Goal: Task Accomplishment & Management: Manage account settings

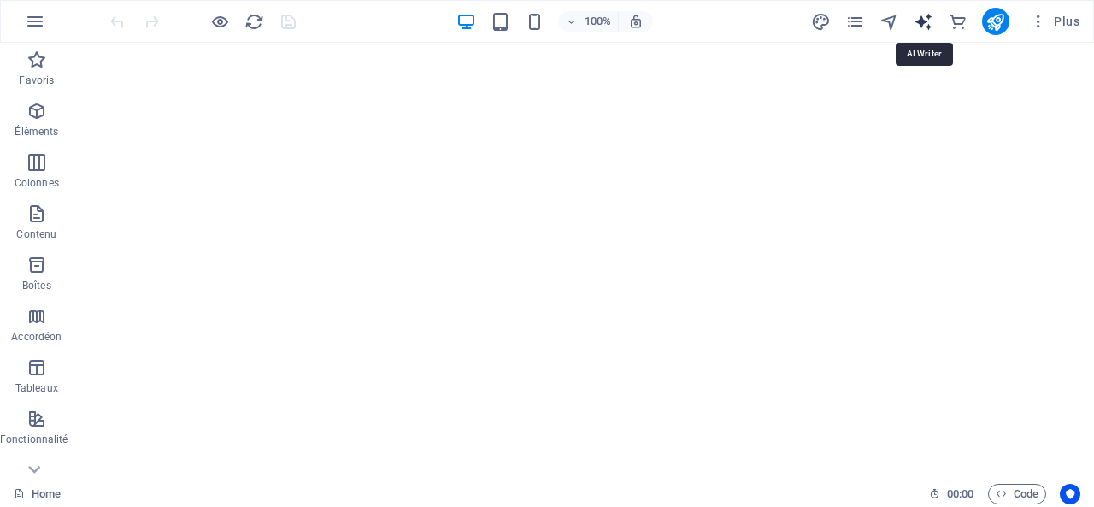
click at [923, 25] on icon "text_generator" at bounding box center [924, 22] width 20 height 20
select select "English"
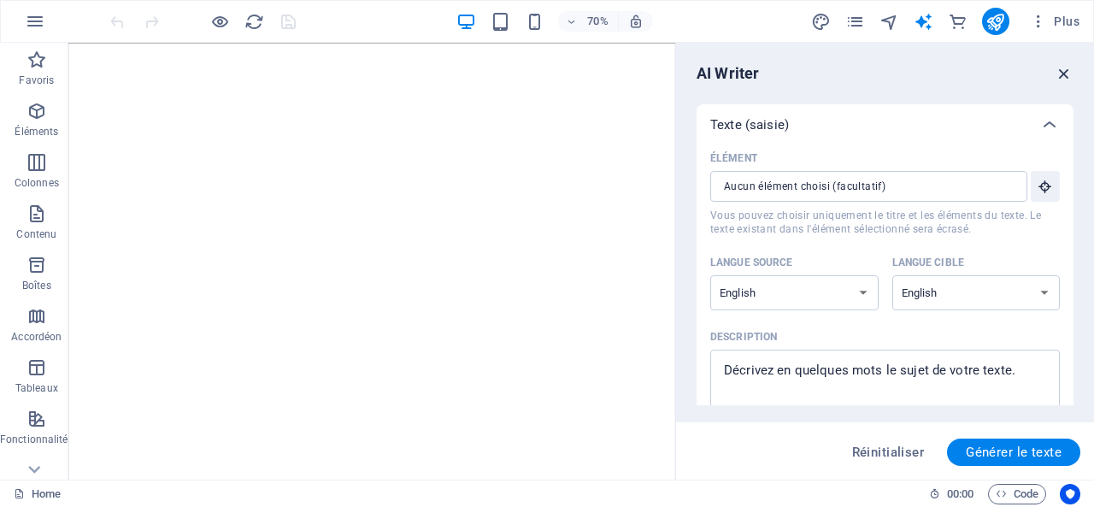
click at [1068, 69] on icon "button" at bounding box center [1064, 73] width 19 height 19
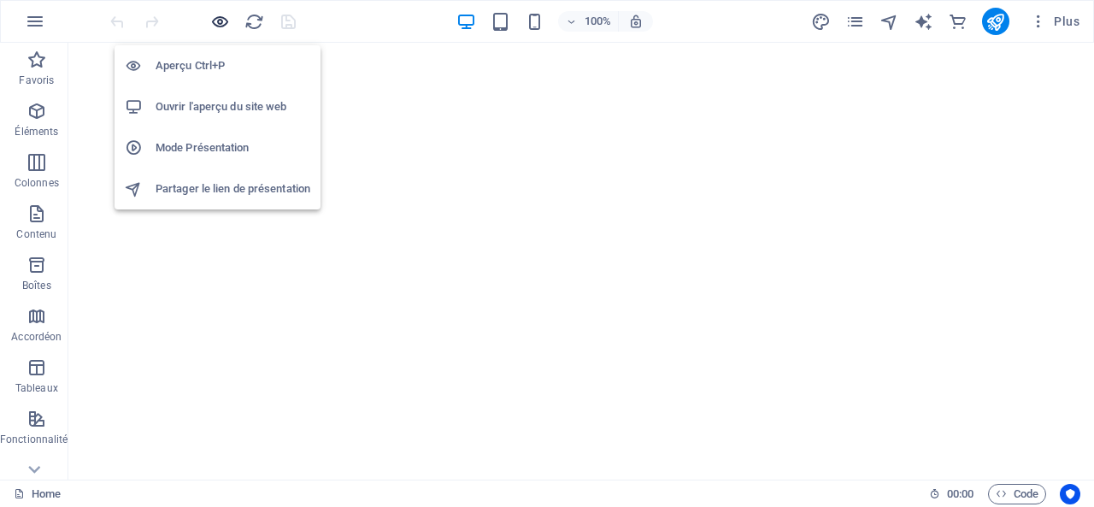
click at [226, 12] on icon "button" at bounding box center [220, 22] width 20 height 20
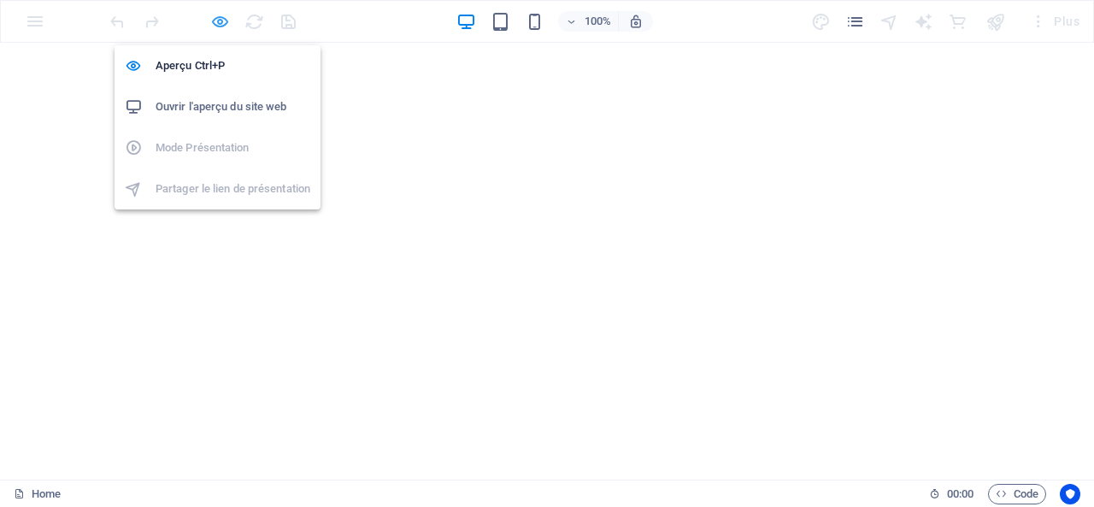
click at [214, 19] on icon "button" at bounding box center [220, 22] width 20 height 20
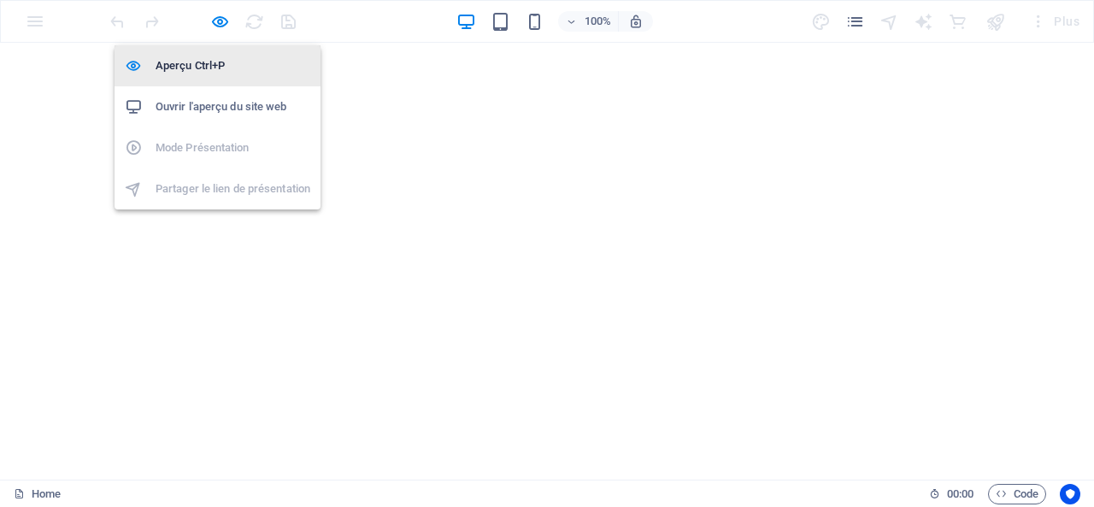
click at [210, 69] on h6 "Aperçu Ctrl+P" at bounding box center [233, 66] width 155 height 21
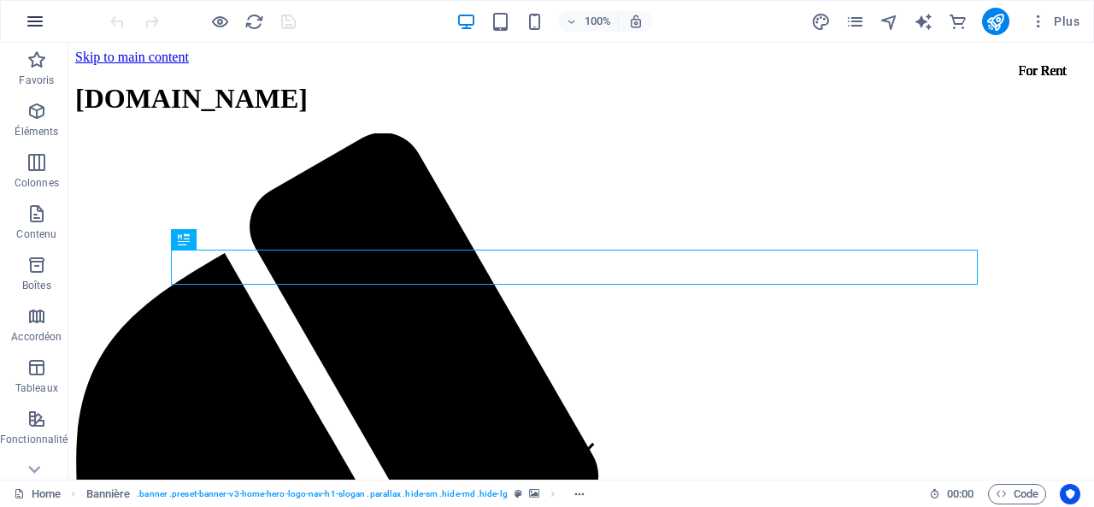
click at [27, 11] on icon "button" at bounding box center [35, 21] width 21 height 21
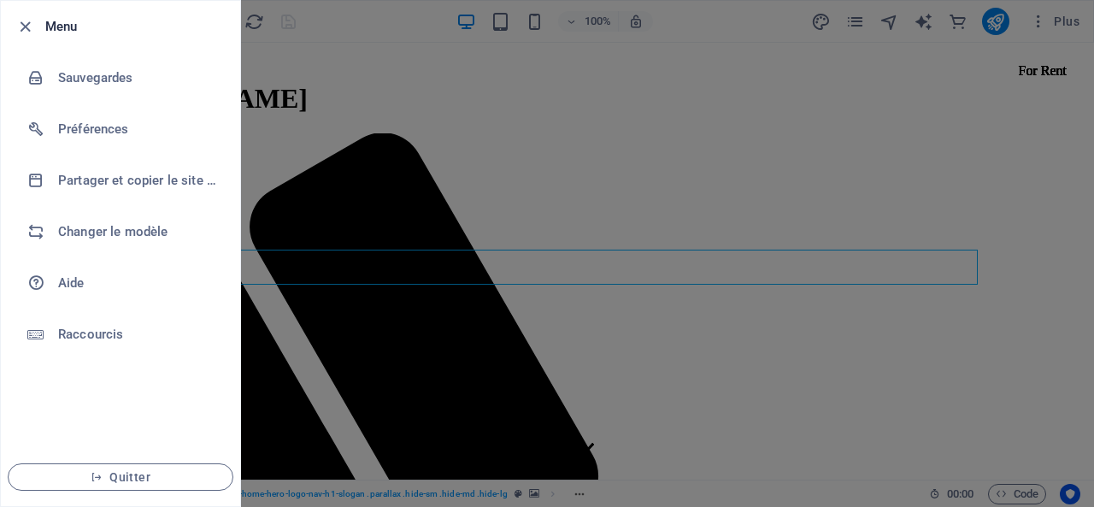
click at [311, 76] on div at bounding box center [547, 253] width 1094 height 507
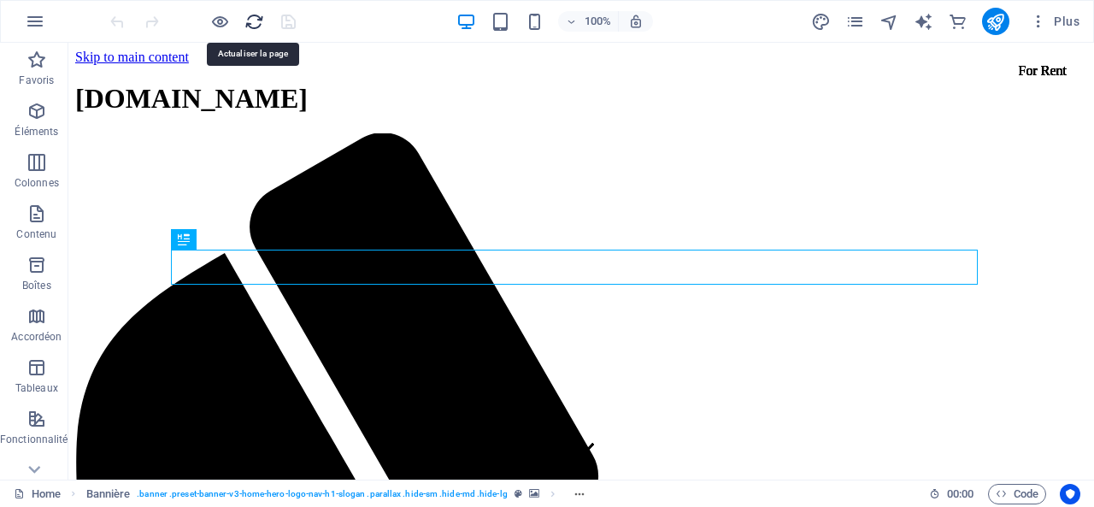
click at [245, 23] on icon "reload" at bounding box center [254, 22] width 20 height 20
click at [247, 22] on icon "reload" at bounding box center [254, 22] width 20 height 20
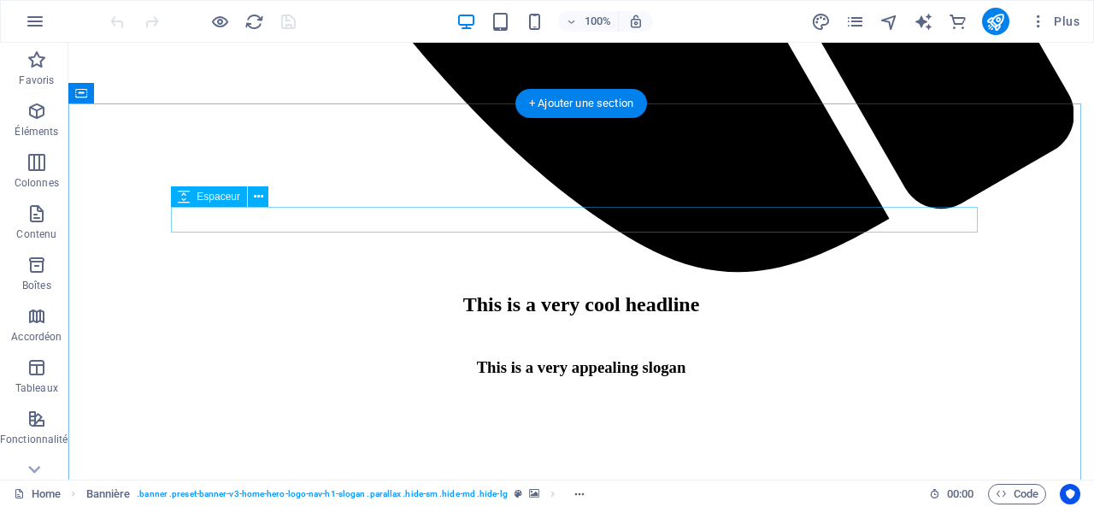
scroll to position [4701, 0]
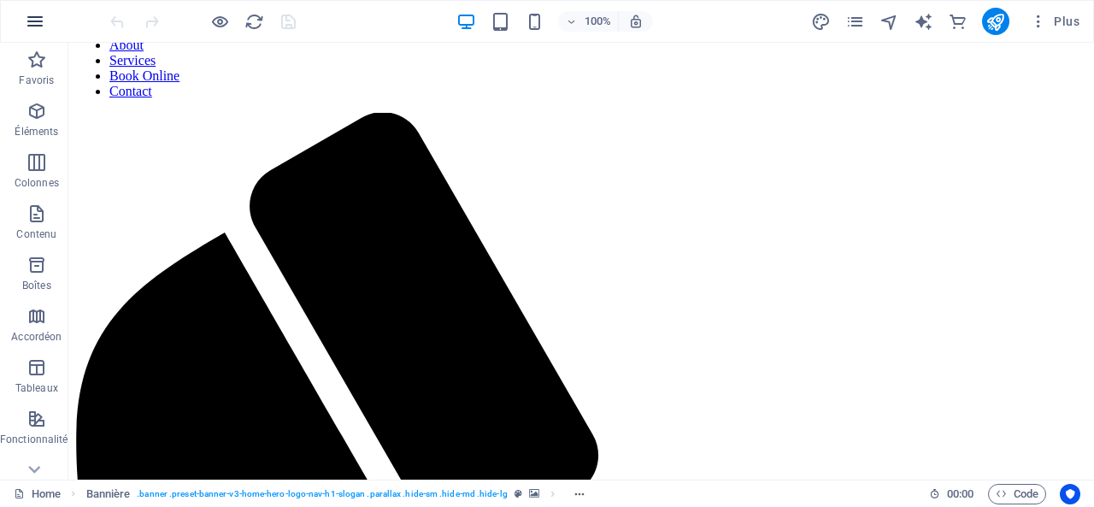
click at [33, 25] on icon "button" at bounding box center [35, 21] width 21 height 21
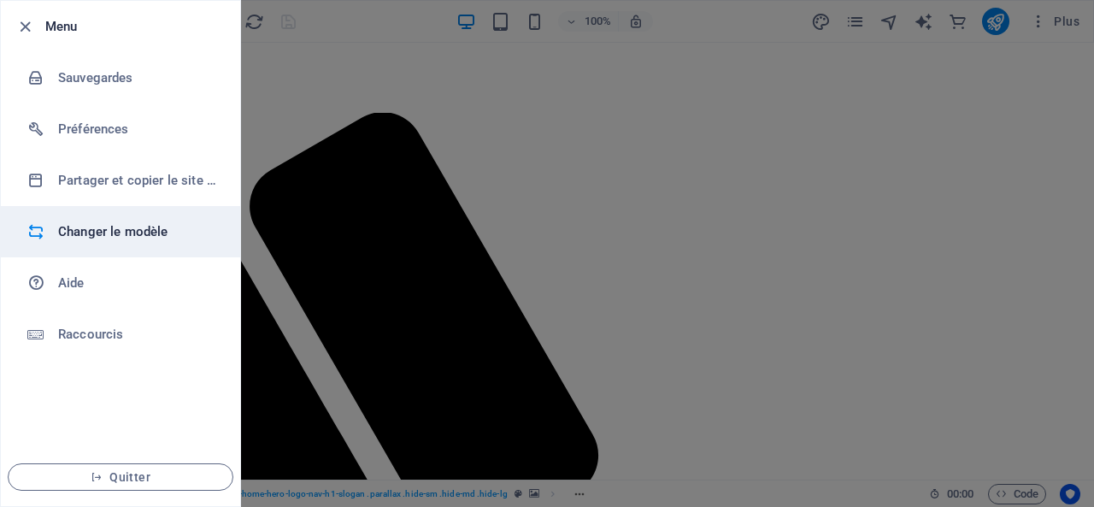
click at [114, 226] on h6 "Changer le modèle" at bounding box center [137, 231] width 158 height 21
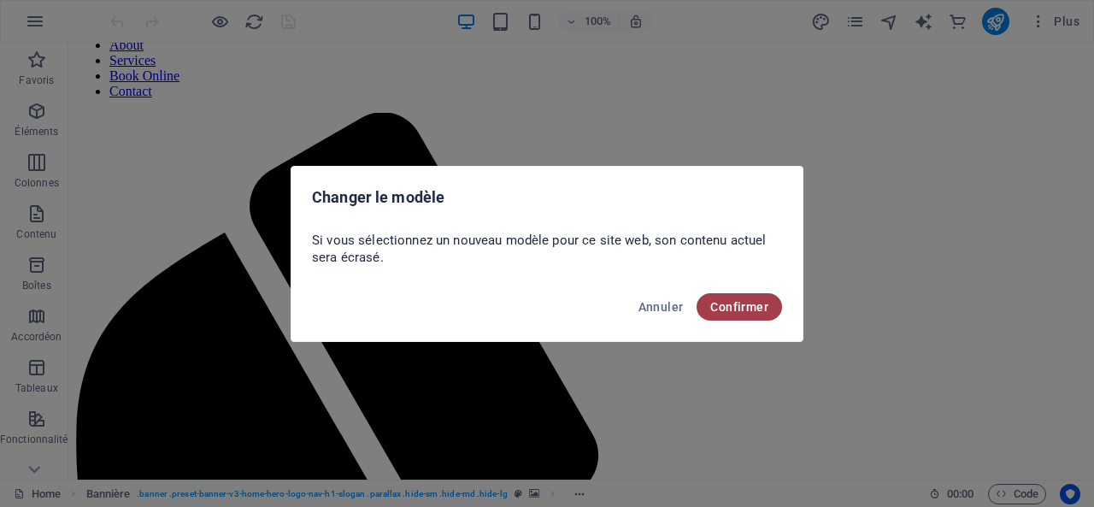
click at [720, 303] on span "Confirmer" at bounding box center [739, 307] width 58 height 14
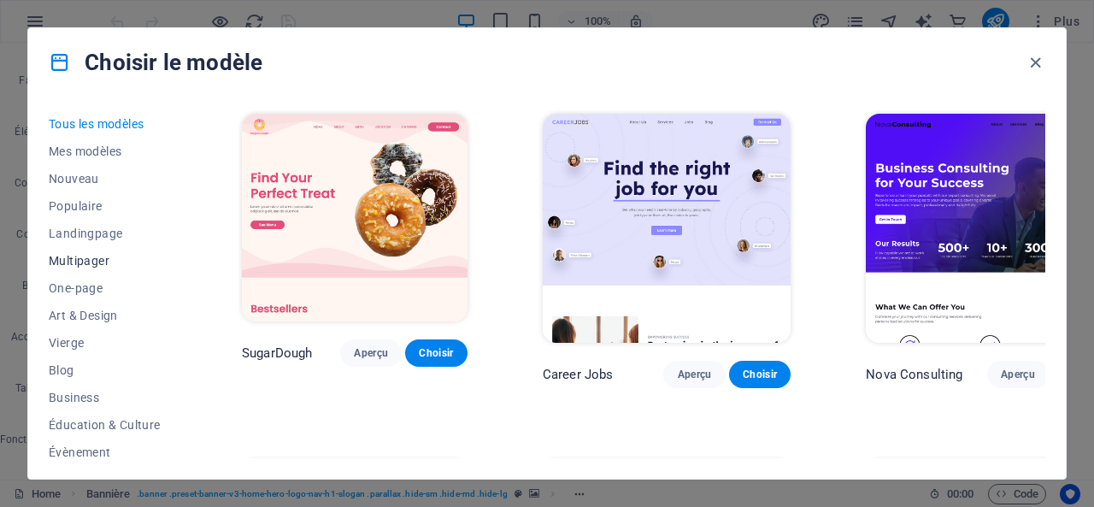
click at [96, 256] on span "Multipager" at bounding box center [108, 261] width 118 height 14
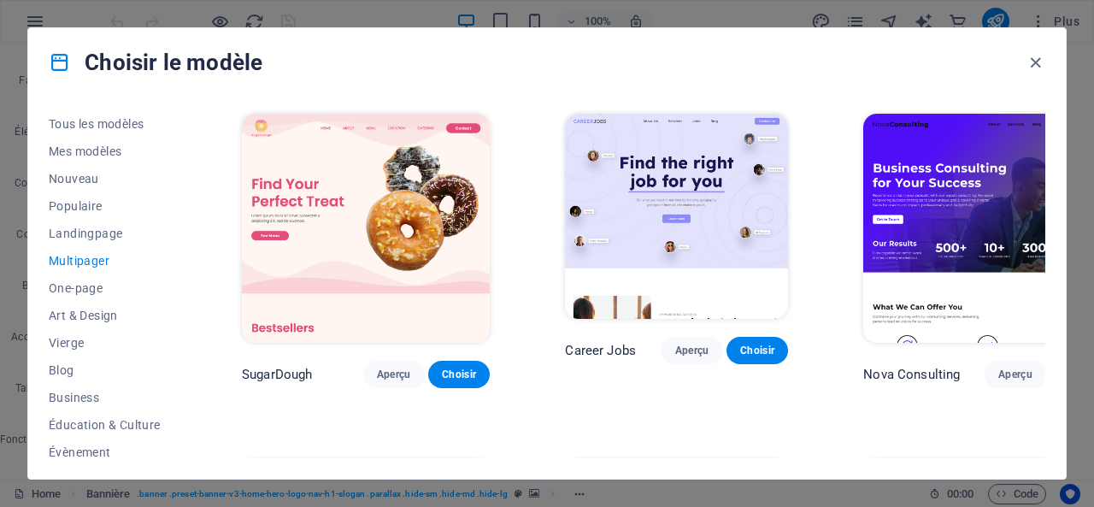
click at [96, 256] on span "Multipager" at bounding box center [108, 261] width 118 height 14
click at [92, 149] on span "Mes modèles" at bounding box center [108, 151] width 118 height 14
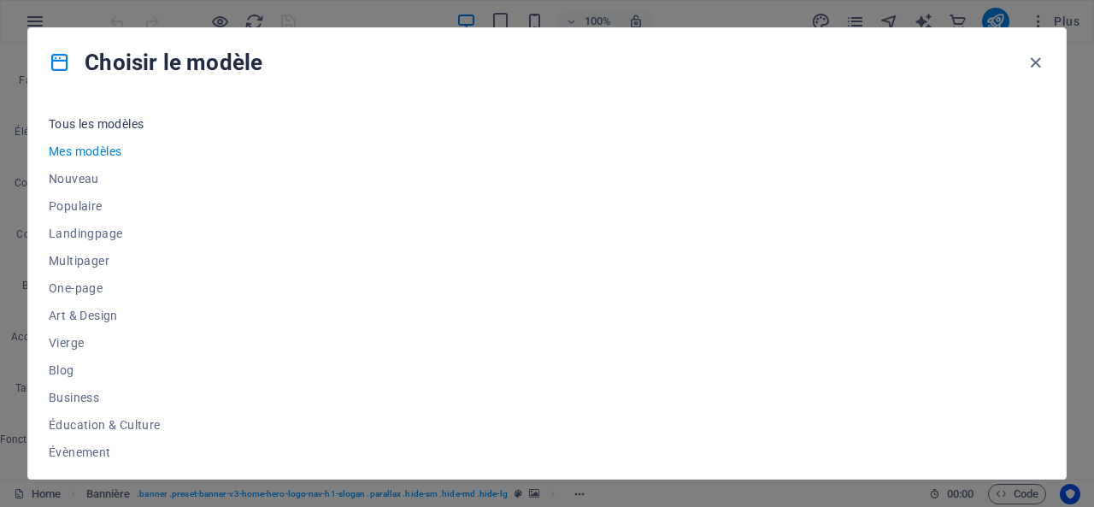
click at [100, 115] on button "Tous les modèles" at bounding box center [108, 123] width 118 height 27
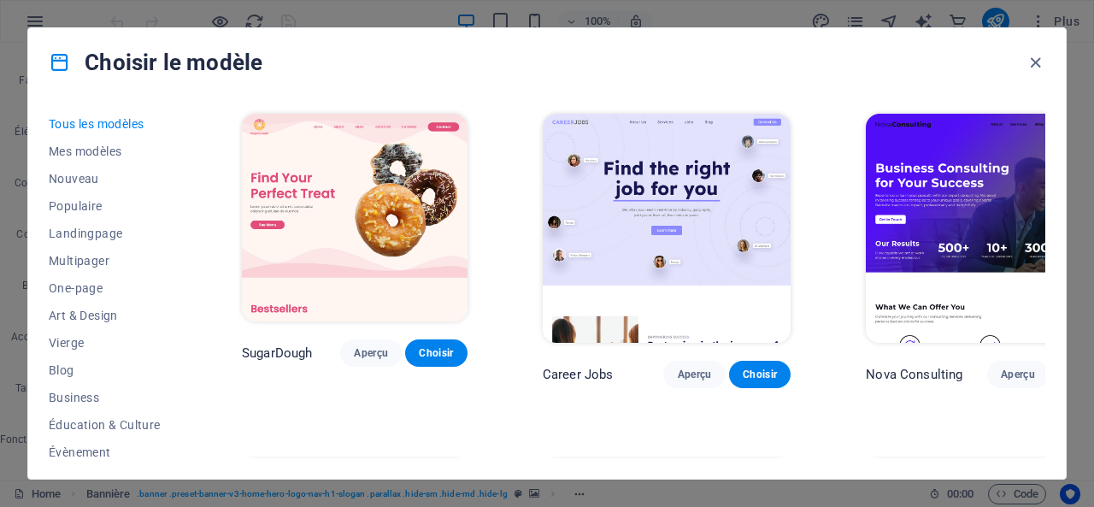
click at [100, 115] on button "Tous les modèles" at bounding box center [108, 123] width 118 height 27
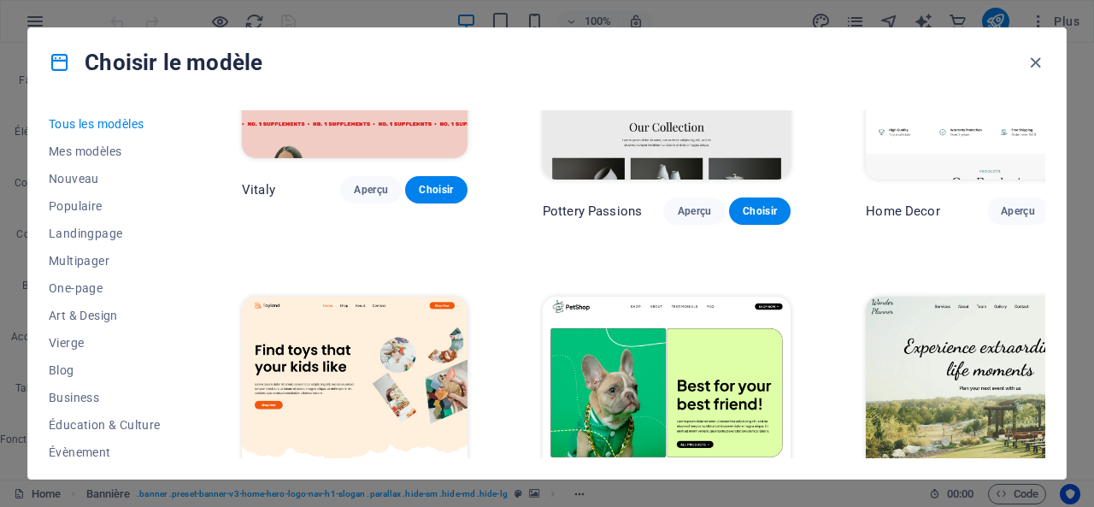
scroll to position [1253, 0]
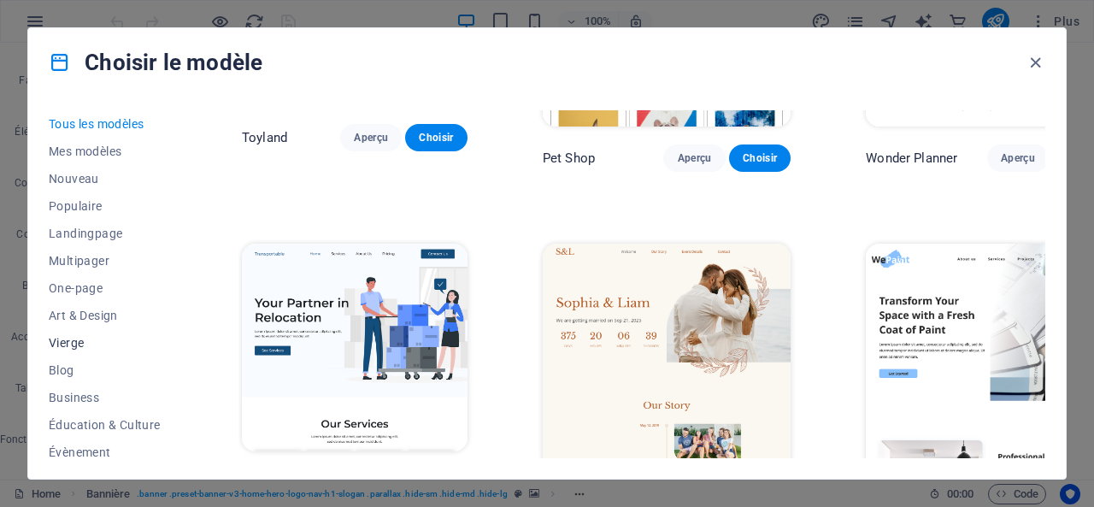
click at [55, 334] on button "Vierge" at bounding box center [108, 342] width 118 height 27
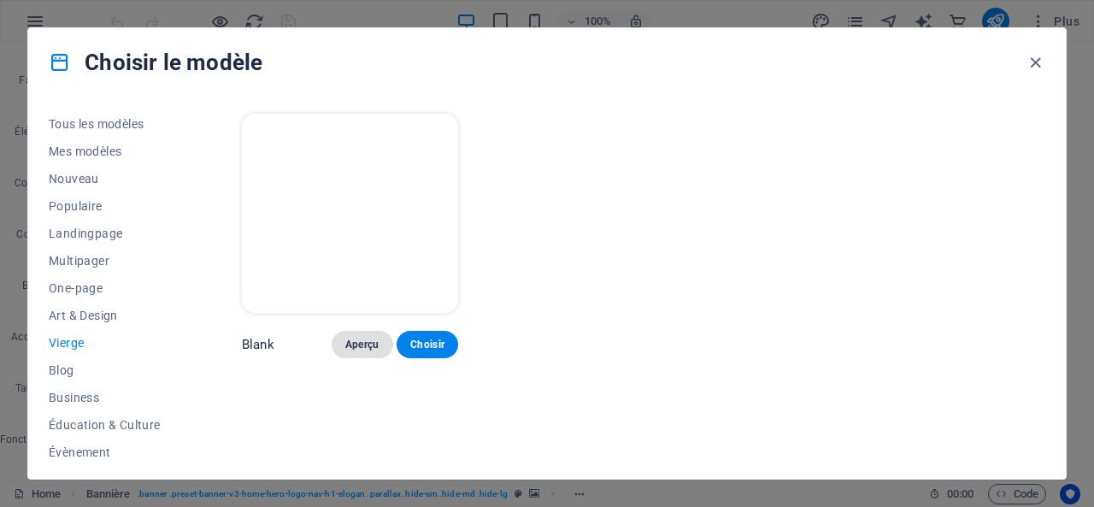
click at [366, 338] on span "Aperçu" at bounding box center [362, 345] width 34 height 14
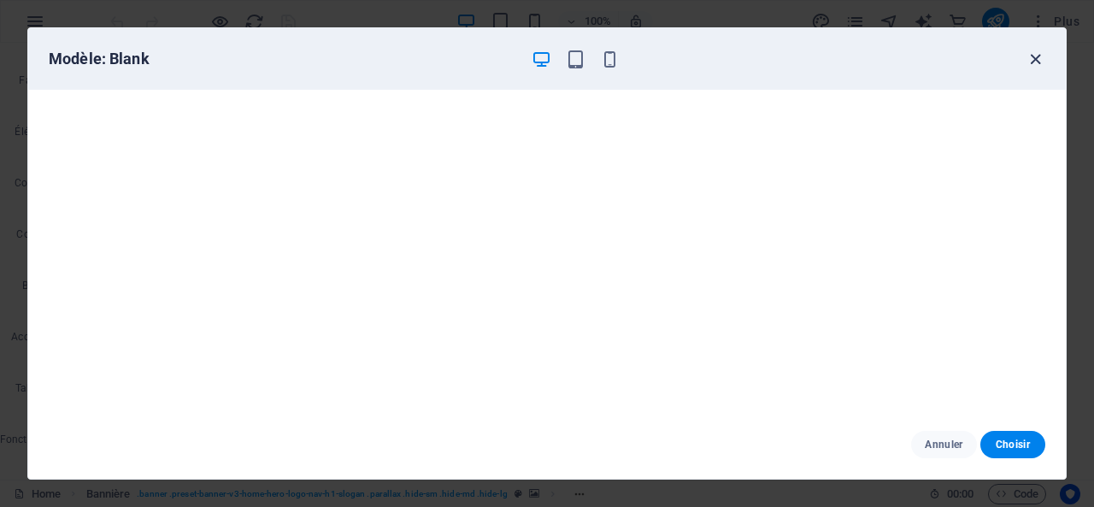
click at [1038, 57] on icon "button" at bounding box center [1036, 60] width 20 height 20
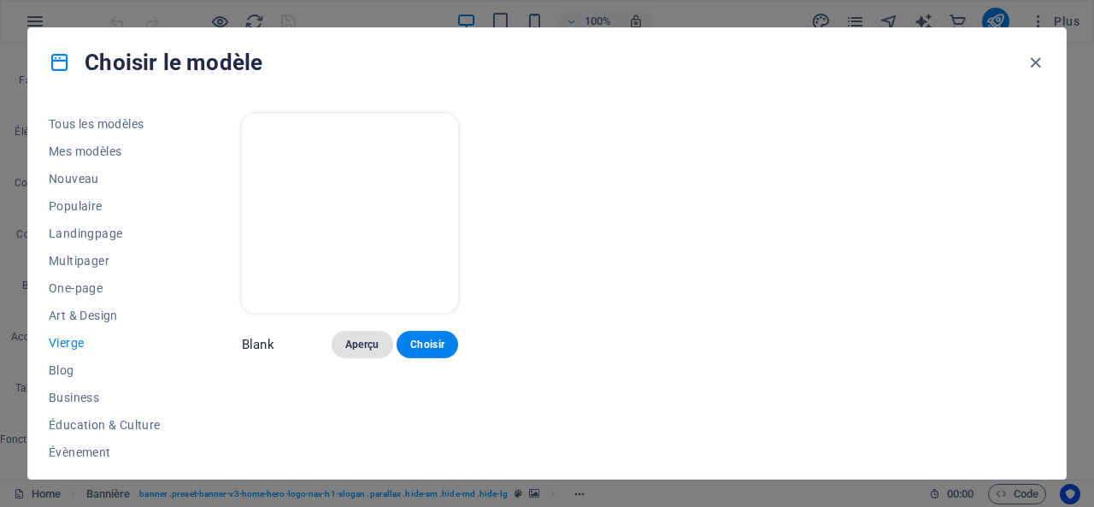
click at [359, 331] on button "Aperçu" at bounding box center [363, 344] width 62 height 27
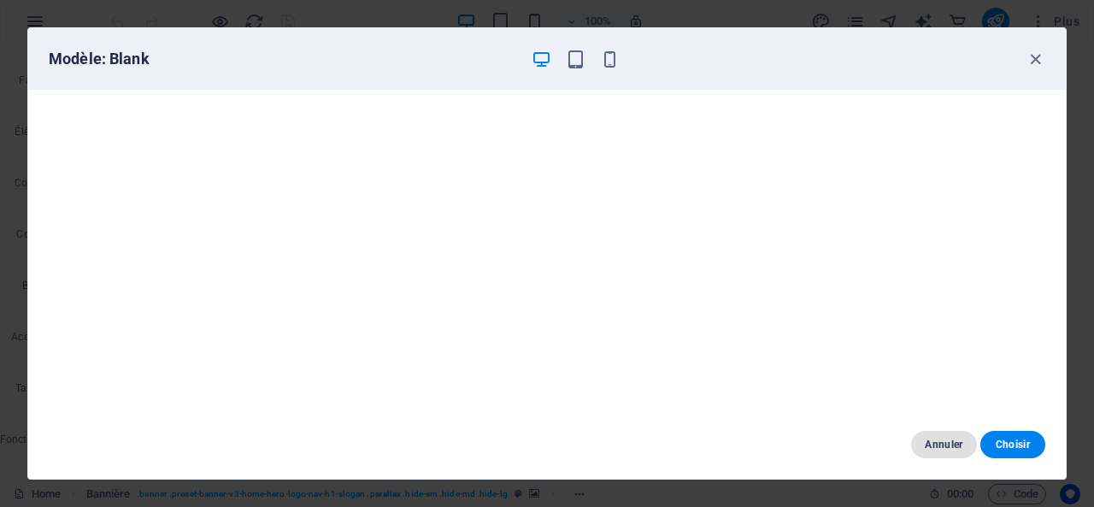
click at [930, 451] on span "Annuler" at bounding box center [944, 445] width 38 height 14
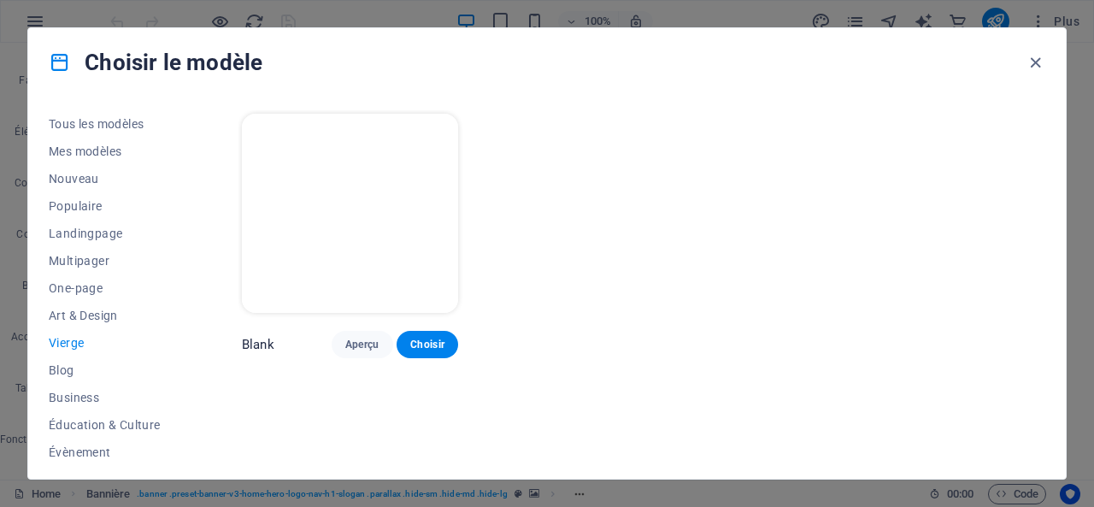
click at [268, 336] on p "Blank" at bounding box center [258, 344] width 32 height 17
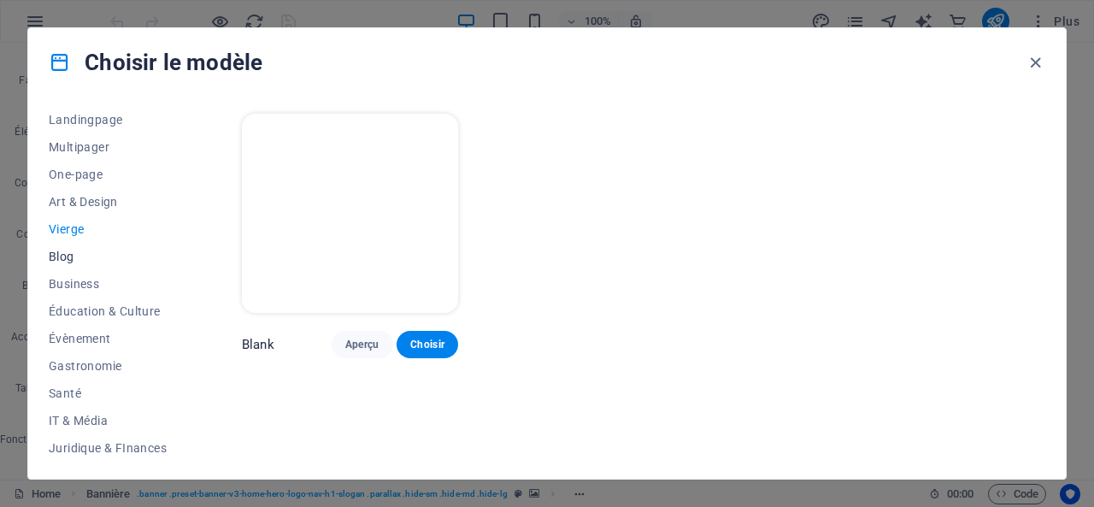
click at [72, 255] on span "Blog" at bounding box center [108, 257] width 118 height 14
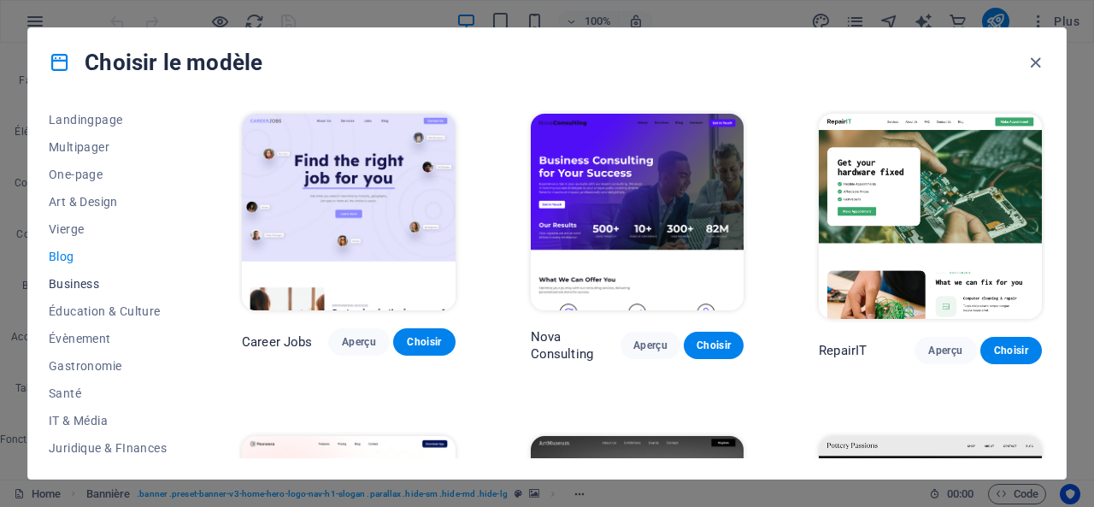
click at [85, 285] on span "Business" at bounding box center [108, 284] width 118 height 14
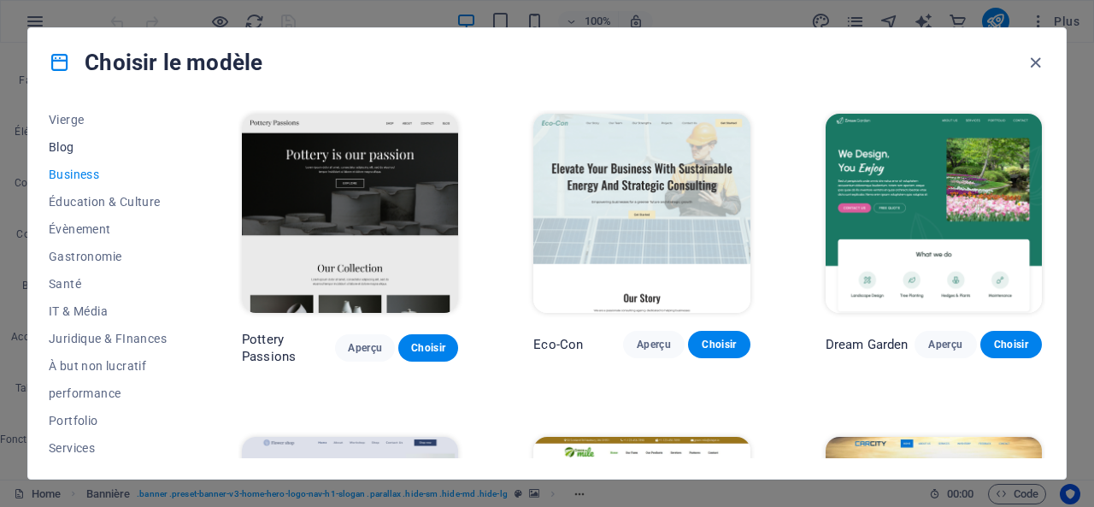
scroll to position [227, 0]
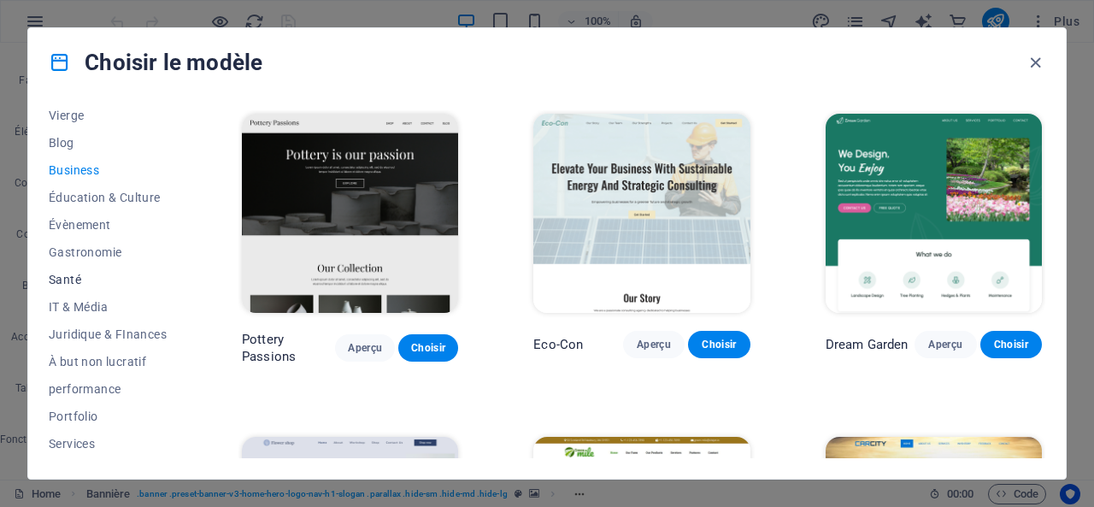
click at [75, 283] on span "Santé" at bounding box center [108, 280] width 118 height 14
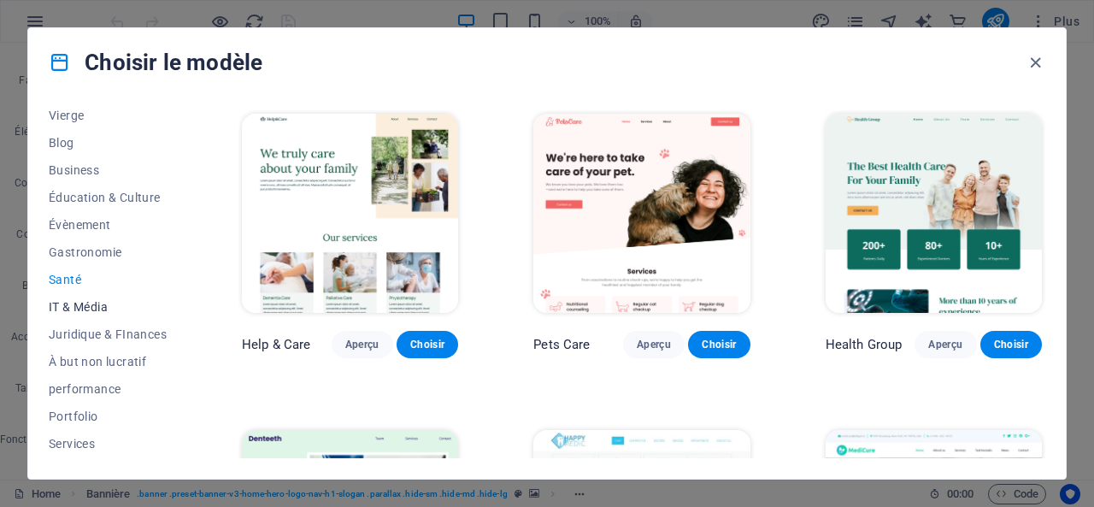
click at [91, 305] on span "IT & Média" at bounding box center [108, 307] width 118 height 14
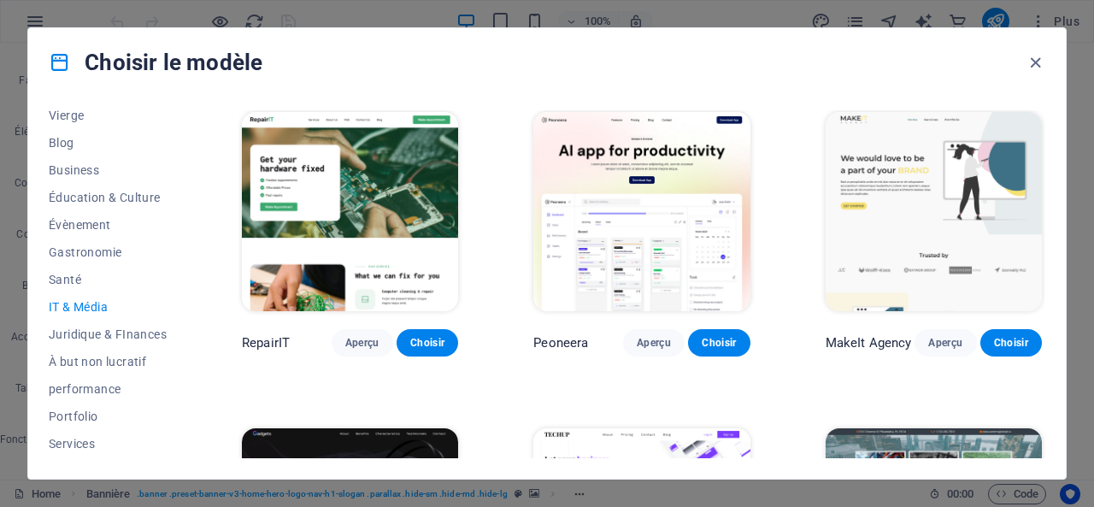
scroll to position [0, 0]
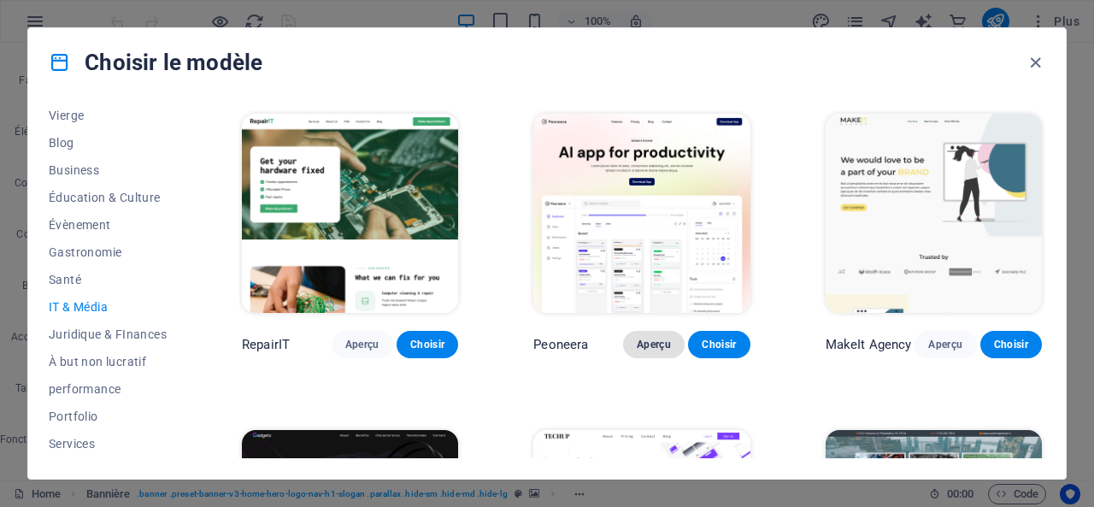
click at [658, 341] on span "Aperçu" at bounding box center [654, 345] width 34 height 14
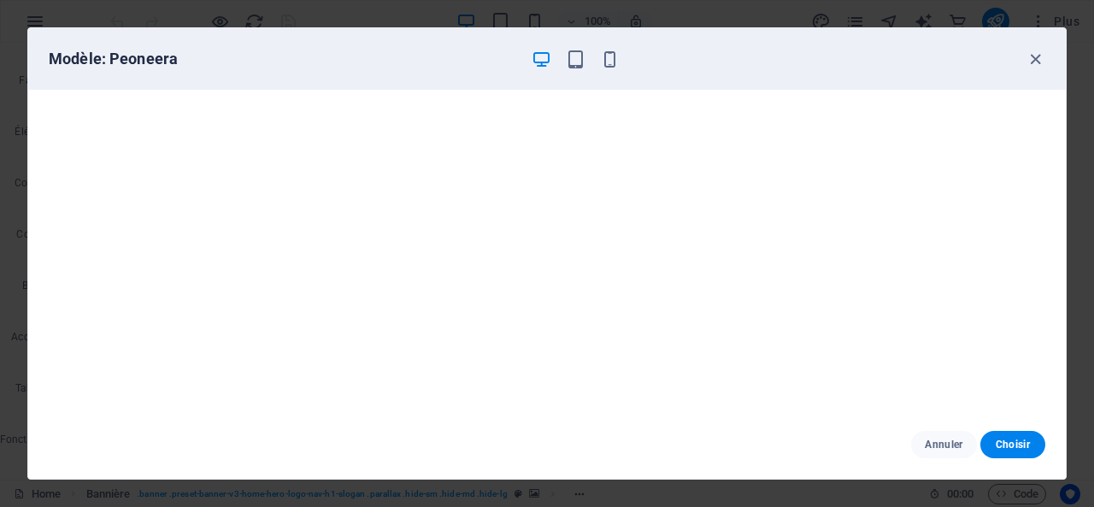
drag, startPoint x: 1038, startPoint y: 56, endPoint x: 906, endPoint y: 540, distance: 501.5
click at [906, 506] on html "[DOMAIN_NAME] Home Favoris Éléments Colonnes Contenu Boîtes Accordéon Tableaux …" at bounding box center [547, 253] width 1094 height 507
click at [938, 444] on span "Annuler" at bounding box center [944, 445] width 38 height 14
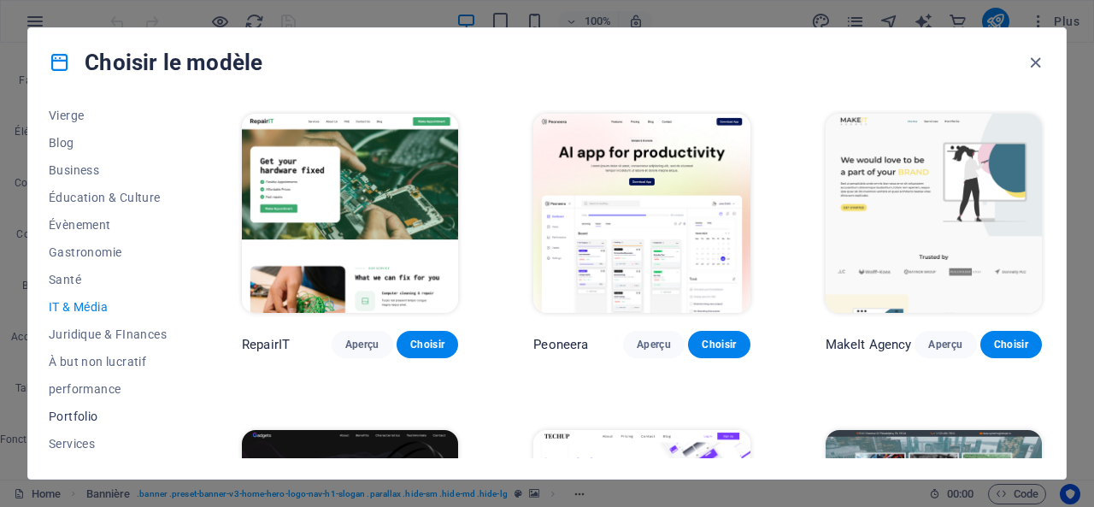
click at [93, 413] on span "Portfolio" at bounding box center [108, 416] width 118 height 14
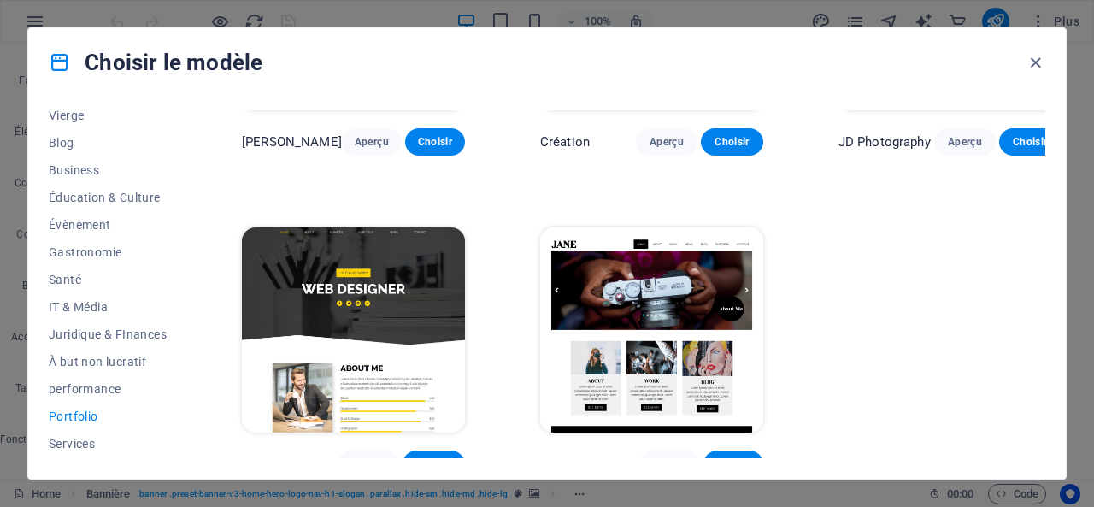
scroll to position [539, 0]
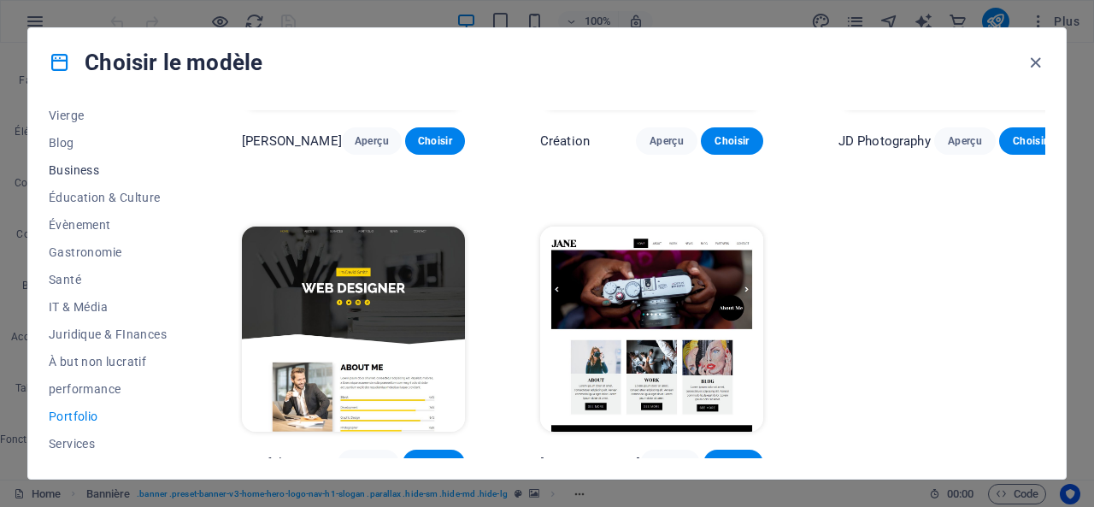
click at [65, 180] on button "Business" at bounding box center [108, 169] width 118 height 27
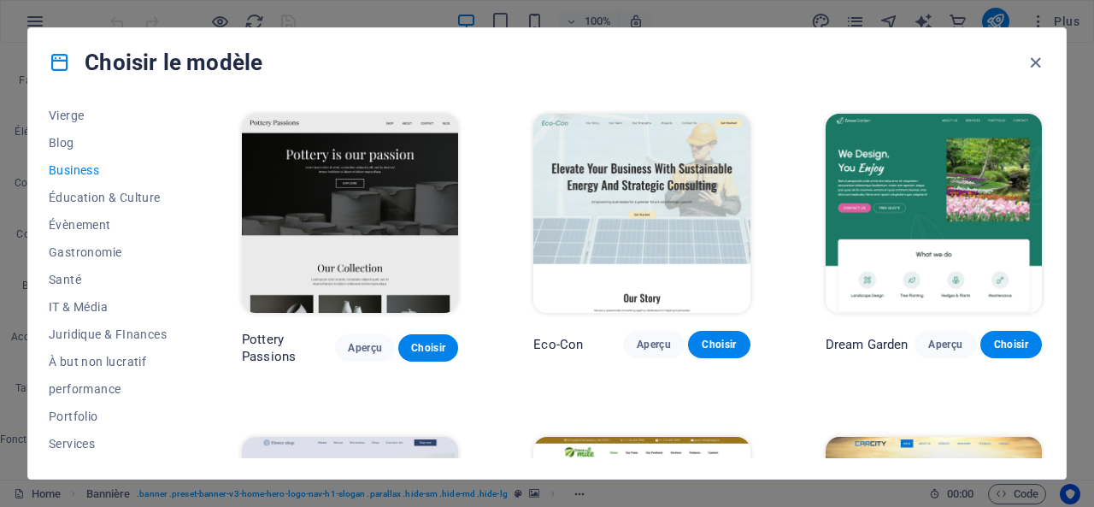
click at [67, 174] on span "Business" at bounding box center [108, 170] width 118 height 14
click at [77, 168] on span "Business" at bounding box center [108, 170] width 118 height 14
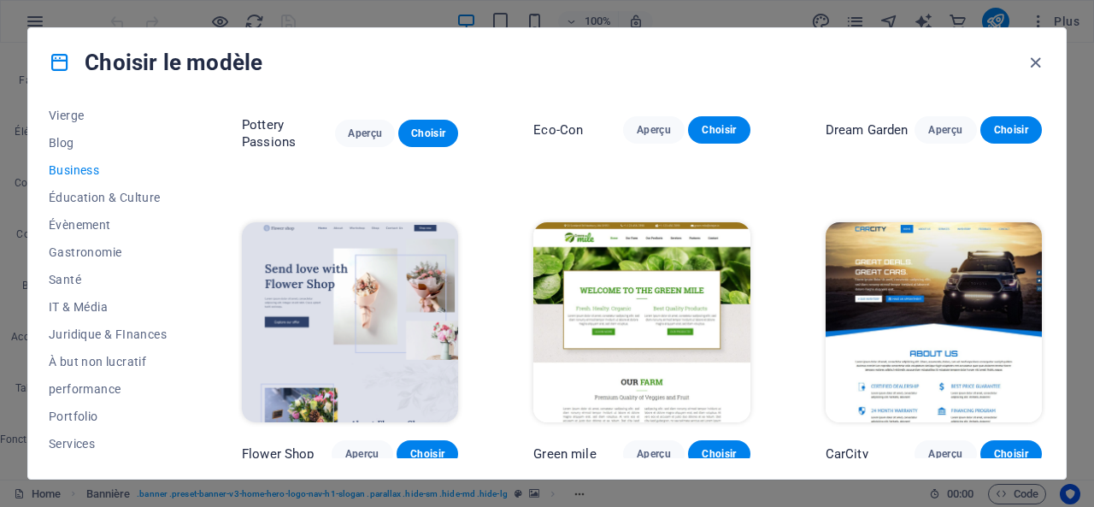
scroll to position [227, 0]
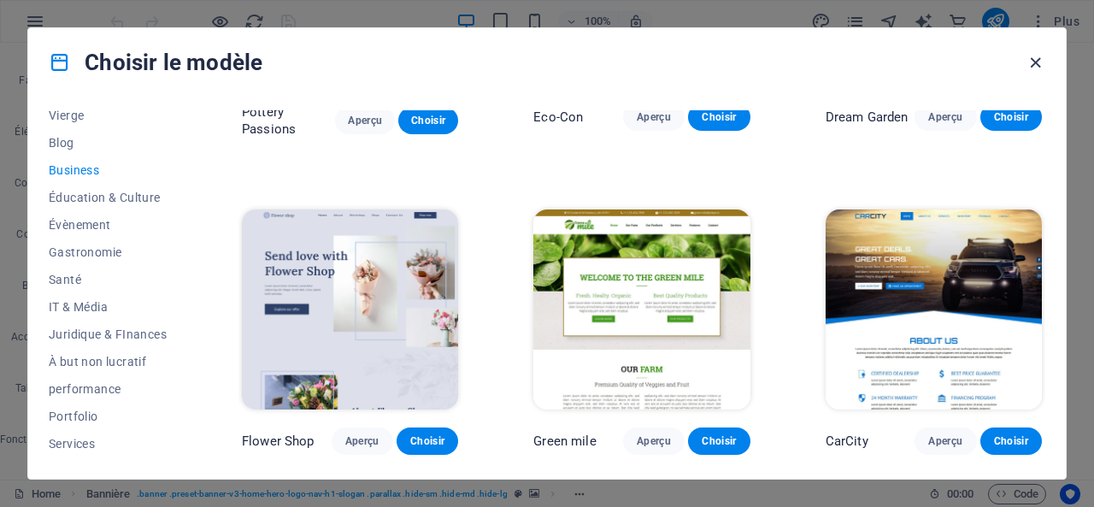
click at [1038, 61] on icon "button" at bounding box center [1036, 63] width 20 height 20
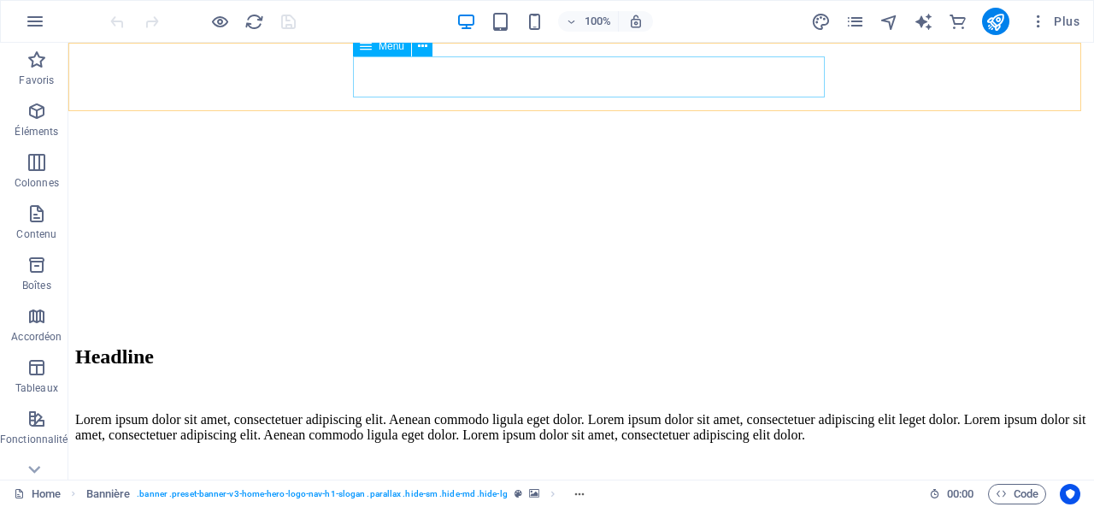
scroll to position [3590, 0]
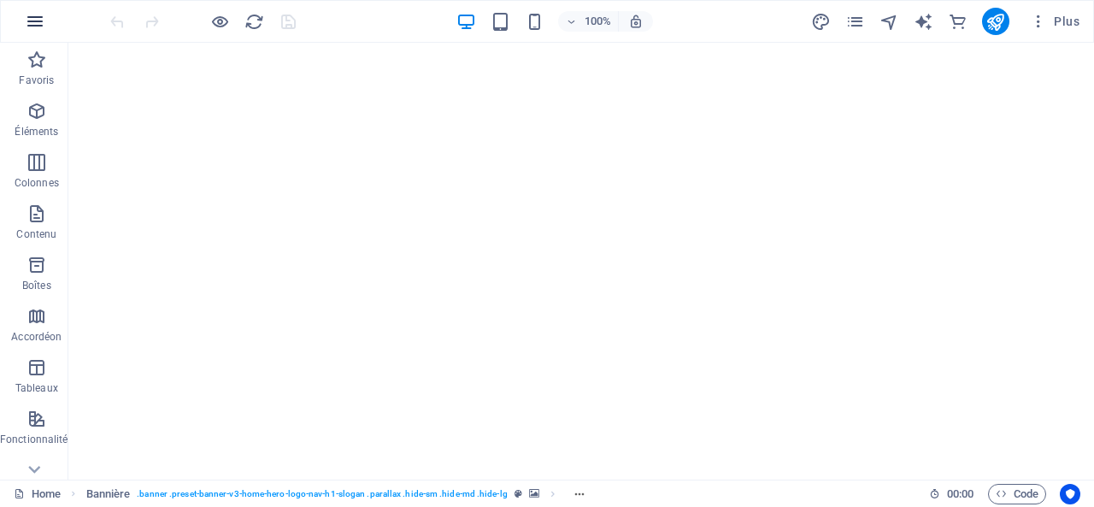
click at [38, 27] on icon "button" at bounding box center [35, 21] width 21 height 21
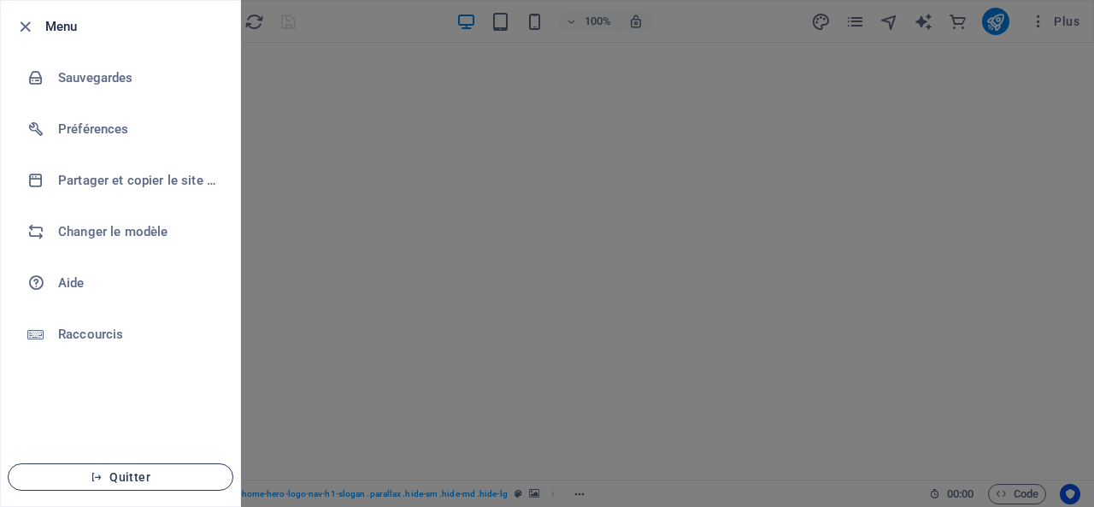
click at [107, 476] on span "Quitter" at bounding box center [120, 477] width 197 height 14
